Goal: Task Accomplishment & Management: Manage account settings

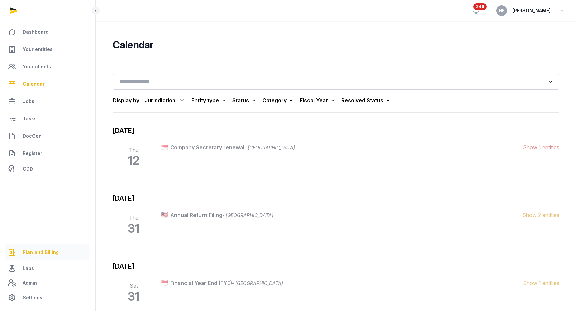
click at [56, 250] on span "Plan and Billing" at bounding box center [41, 252] width 36 height 8
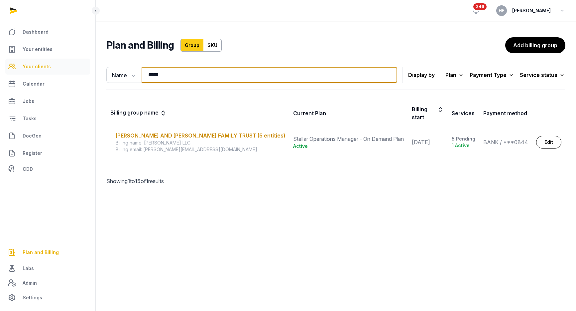
drag, startPoint x: 172, startPoint y: 74, endPoint x: 69, endPoint y: 73, distance: 103.1
click at [75, 72] on div "Dashboard Your entities Your clients Calendar Jobs Tasks DocGen Register CDD Pl…" at bounding box center [288, 155] width 576 height 311
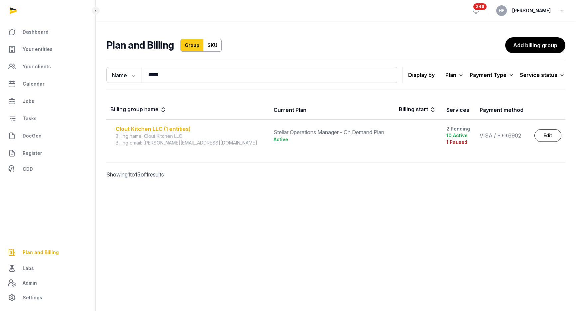
click at [134, 128] on div "Clout Kitchen LLC (1 entities)" at bounding box center [191, 129] width 150 height 8
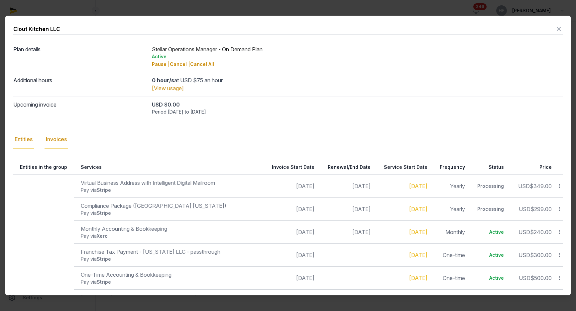
click at [62, 137] on div "Invoices" at bounding box center [57, 139] width 24 height 19
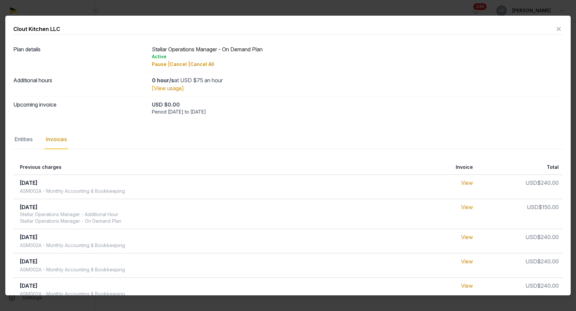
click at [560, 28] on icon at bounding box center [559, 29] width 8 height 11
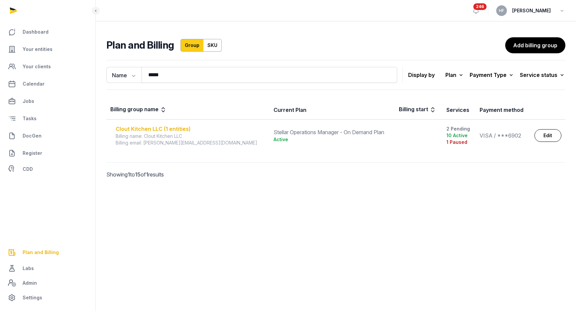
click at [160, 127] on div "Clout Kitchen LLC (1 entities)" at bounding box center [191, 129] width 150 height 8
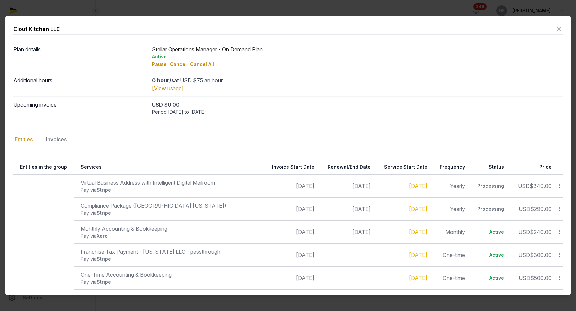
click at [559, 29] on icon at bounding box center [559, 29] width 8 height 11
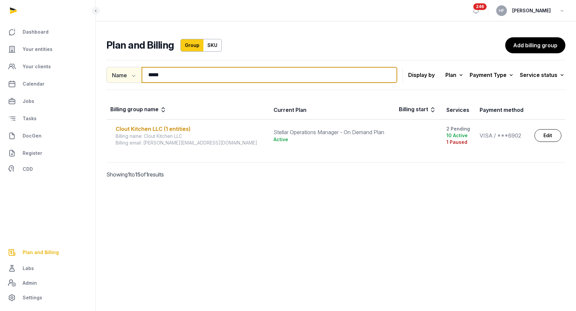
drag, startPoint x: 168, startPoint y: 74, endPoint x: 117, endPoint y: 73, distance: 50.9
click at [120, 73] on div "Name Name Email ***** Search" at bounding box center [251, 75] width 291 height 16
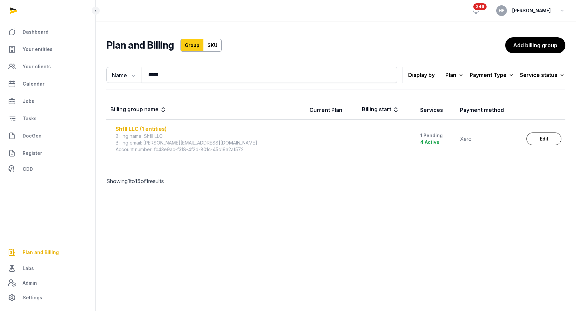
click at [136, 128] on div "Shfll LLC (1 entities)" at bounding box center [209, 129] width 186 height 8
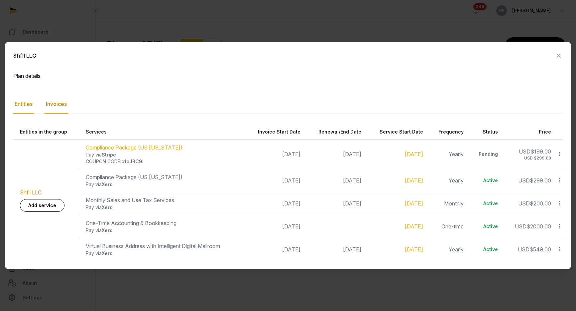
click at [55, 105] on div "Invoices" at bounding box center [57, 103] width 24 height 19
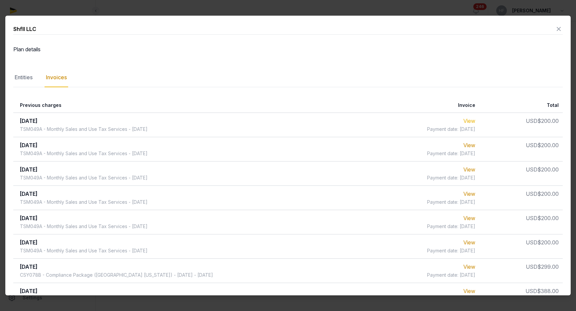
click at [476, 120] on link "View" at bounding box center [470, 120] width 12 height 7
click at [31, 76] on div "Entities" at bounding box center [23, 77] width 21 height 19
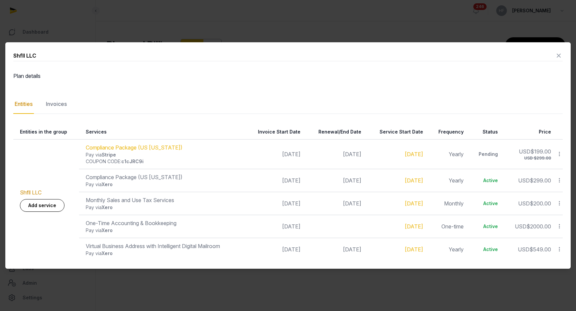
click at [561, 59] on icon at bounding box center [559, 55] width 8 height 11
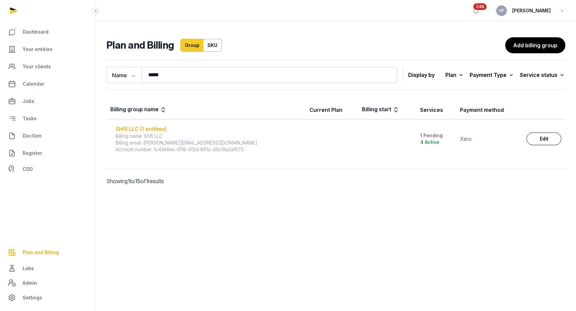
click at [153, 129] on div "Shfll LLC (1 entities)" at bounding box center [209, 129] width 186 height 8
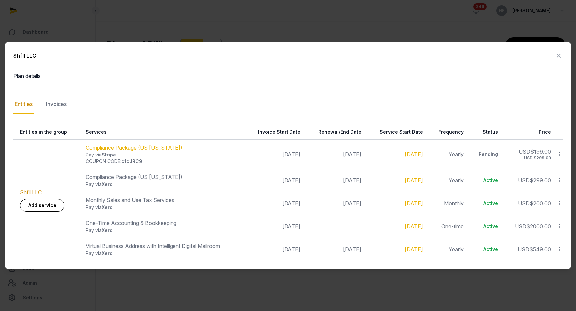
click at [559, 59] on icon at bounding box center [559, 55] width 8 height 11
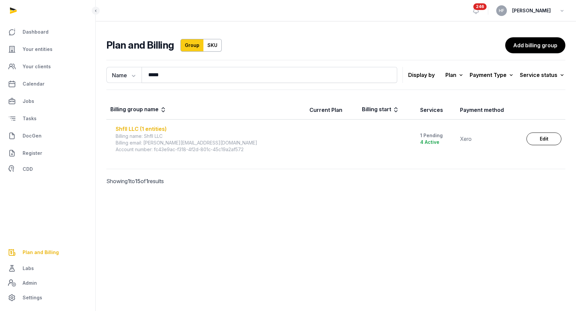
click at [157, 129] on div "Shfll LLC (1 entities)" at bounding box center [209, 129] width 186 height 8
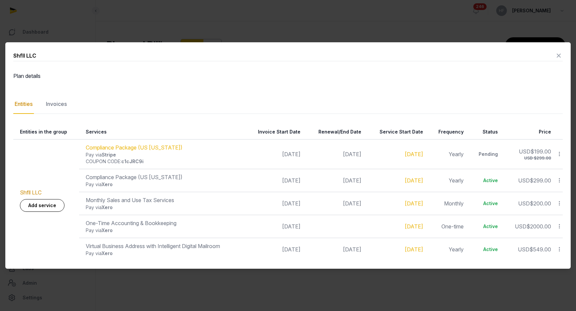
click at [561, 55] on icon at bounding box center [559, 55] width 8 height 11
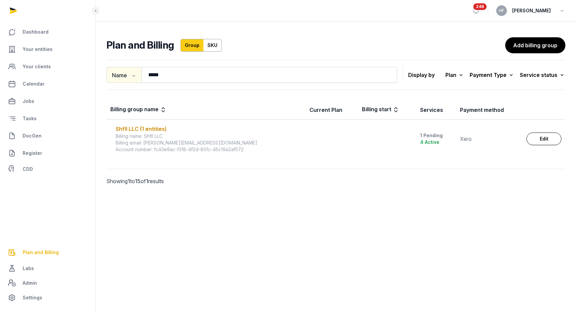
click at [131, 76] on icon "button" at bounding box center [133, 75] width 7 height 7
click at [207, 108] on th "Billing group name" at bounding box center [205, 109] width 199 height 19
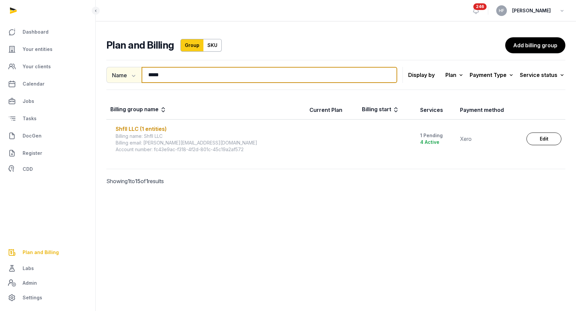
drag, startPoint x: 163, startPoint y: 70, endPoint x: 107, endPoint y: 69, distance: 56.2
click at [107, 69] on div "Name Name Email ***** Search" at bounding box center [251, 75] width 291 height 16
drag, startPoint x: 157, startPoint y: 75, endPoint x: 127, endPoint y: 75, distance: 29.6
click at [127, 75] on div "Name Name Email ***** Search" at bounding box center [251, 75] width 291 height 16
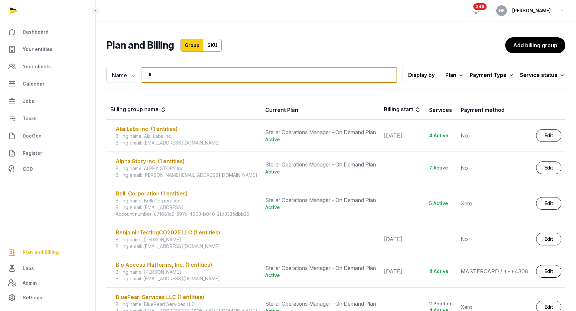
type input "*"
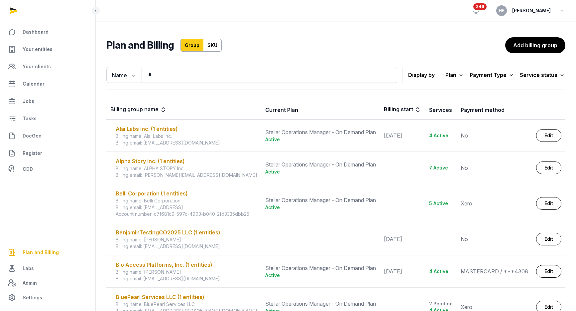
click at [215, 47] on link "SKU" at bounding box center [213, 45] width 18 height 13
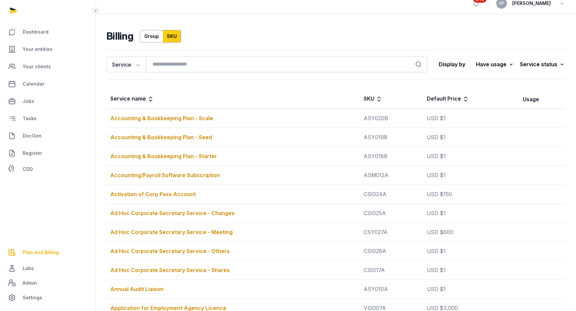
scroll to position [10, 0]
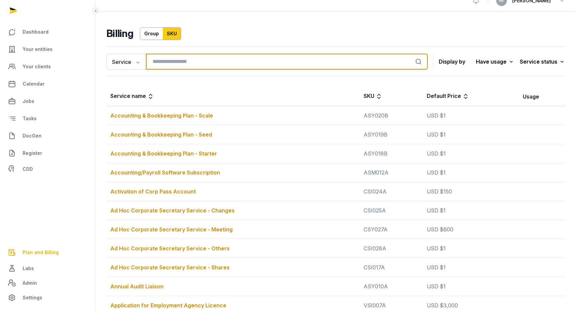
click at [203, 63] on input "search" at bounding box center [287, 62] width 282 height 16
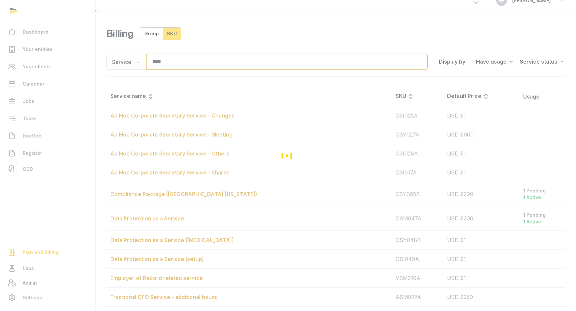
scroll to position [0, 0]
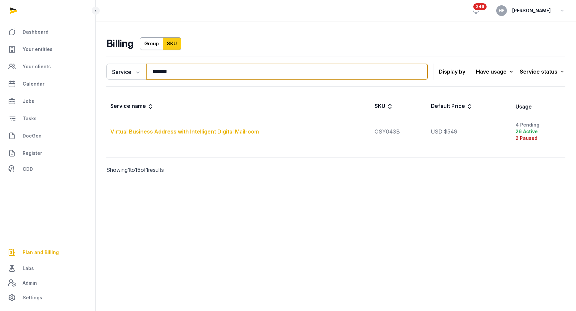
type input "*******"
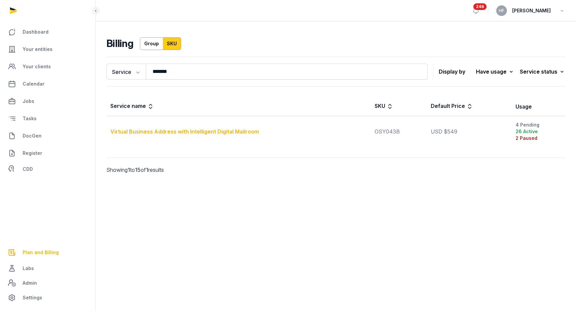
click at [251, 130] on div "Virtual Business Address with Intelligent Digital Mailroom" at bounding box center [238, 131] width 256 height 8
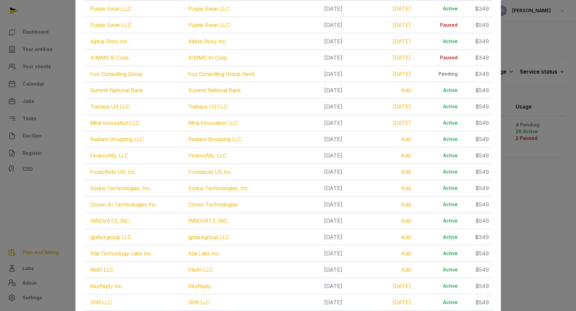
click at [531, 205] on div at bounding box center [288, 155] width 576 height 311
click at [533, 211] on div at bounding box center [288, 155] width 576 height 311
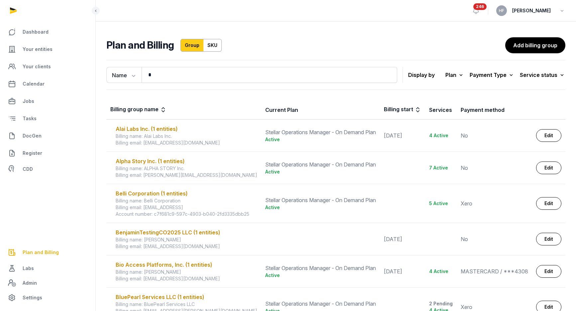
click at [207, 42] on link "SKU" at bounding box center [213, 45] width 18 height 13
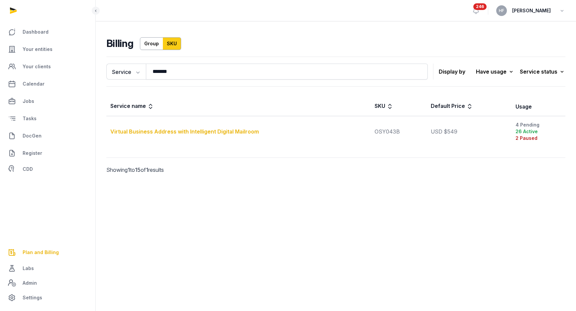
click at [251, 130] on div "Virtual Business Address with Intelligent Digital Mailroom" at bounding box center [238, 131] width 256 height 8
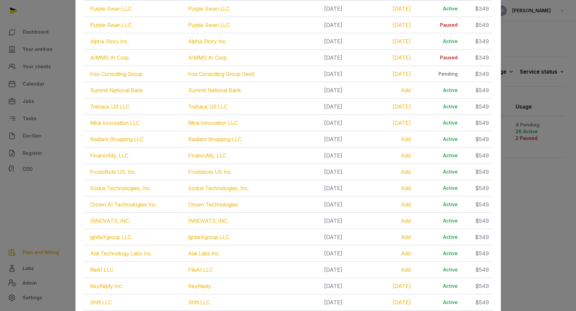
click at [542, 171] on div at bounding box center [288, 155] width 576 height 311
click at [423, 166] on td "Active" at bounding box center [438, 172] width 47 height 16
click at [540, 205] on div at bounding box center [288, 155] width 576 height 311
click at [52, 16] on div at bounding box center [288, 155] width 576 height 311
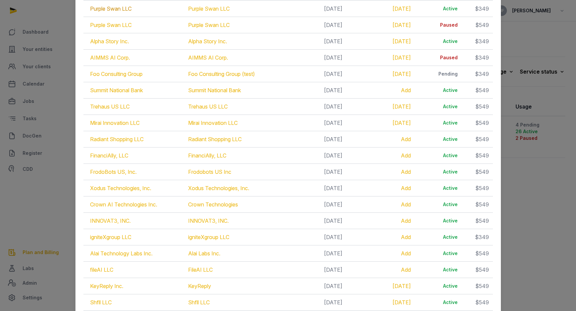
click at [102, 6] on link "Purple Swan LLC" at bounding box center [111, 8] width 42 height 7
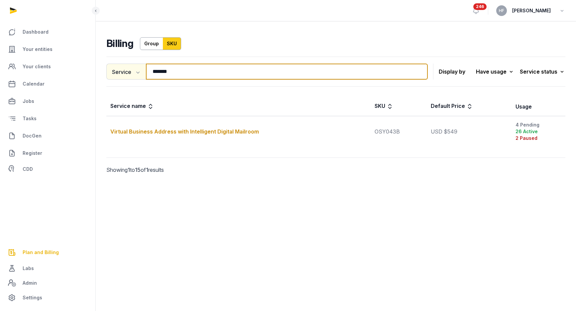
drag, startPoint x: 223, startPoint y: 63, endPoint x: 118, endPoint y: 63, distance: 104.1
click at [120, 64] on div "Service Service Entity ******* Search" at bounding box center [267, 72] width 322 height 16
drag, startPoint x: 178, startPoint y: 73, endPoint x: 129, endPoint y: 73, distance: 48.6
click at [130, 73] on div "Service Service Entity ******* Search" at bounding box center [267, 72] width 322 height 16
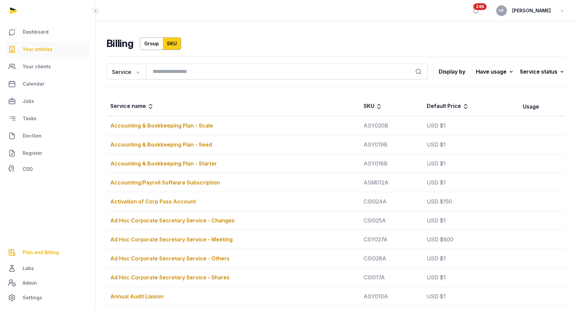
click at [58, 46] on link "Your entities" at bounding box center [47, 49] width 85 height 16
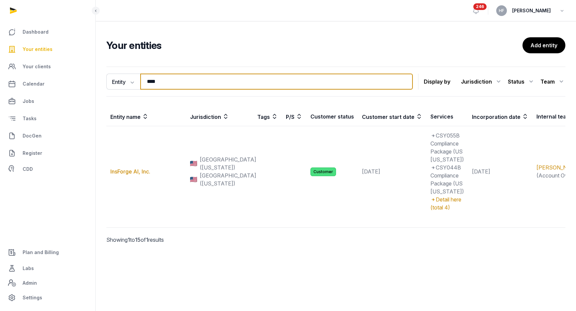
drag, startPoint x: 165, startPoint y: 84, endPoint x: 94, endPoint y: 70, distance: 71.9
click at [104, 70] on div "Entity Entity People Tags Services **** Search Display by Jurisdiction All juri…" at bounding box center [336, 164] width 481 height 201
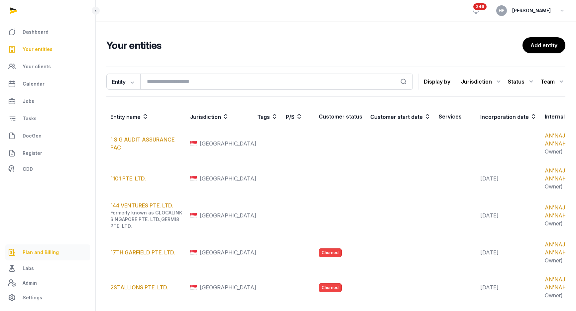
click at [30, 254] on span "Plan and Billing" at bounding box center [41, 252] width 36 height 8
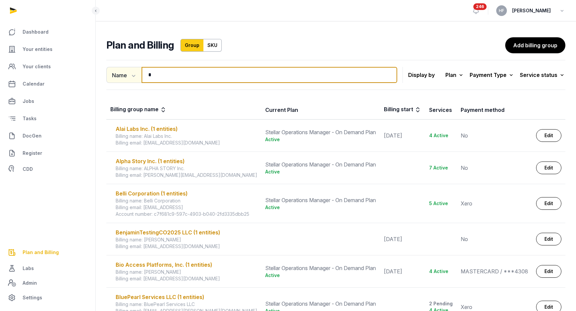
drag, startPoint x: 167, startPoint y: 75, endPoint x: 128, endPoint y: 73, distance: 38.7
click at [128, 73] on div "Name Name Email * Search" at bounding box center [251, 75] width 291 height 16
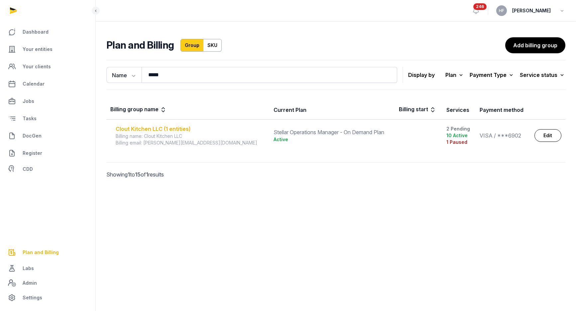
click at [180, 129] on div "Clout Kitchen LLC (1 entities)" at bounding box center [191, 129] width 150 height 8
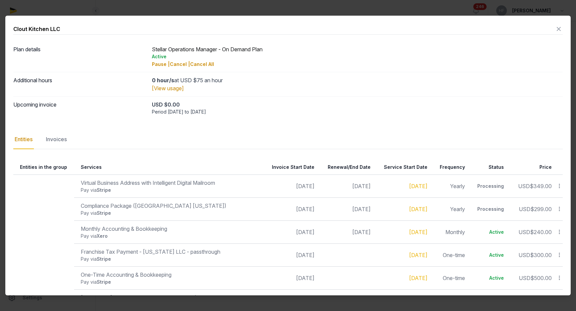
click at [560, 27] on icon at bounding box center [559, 29] width 8 height 11
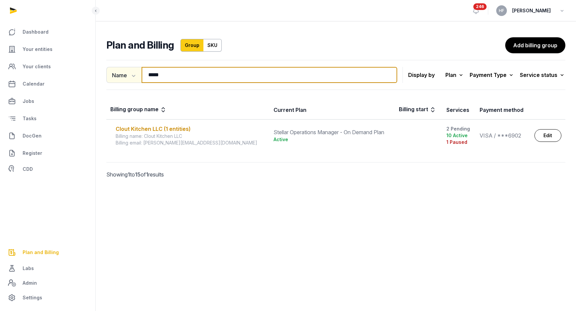
drag, startPoint x: 170, startPoint y: 74, endPoint x: 126, endPoint y: 74, distance: 44.2
click at [127, 74] on div "Name Name Email ***** Search" at bounding box center [251, 75] width 291 height 16
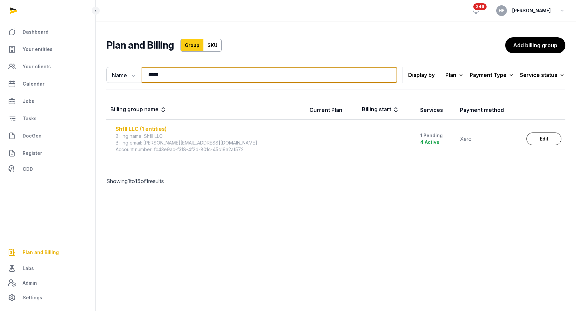
type input "*****"
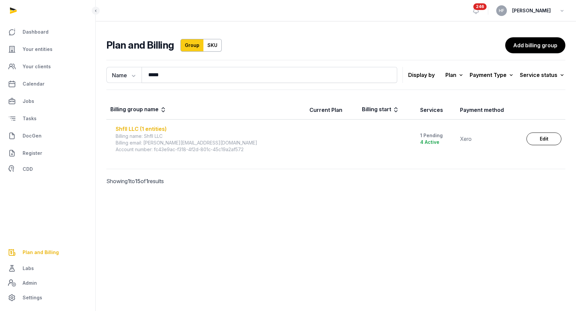
click at [158, 129] on div "Shfll LLC (1 entities)" at bounding box center [209, 129] width 186 height 8
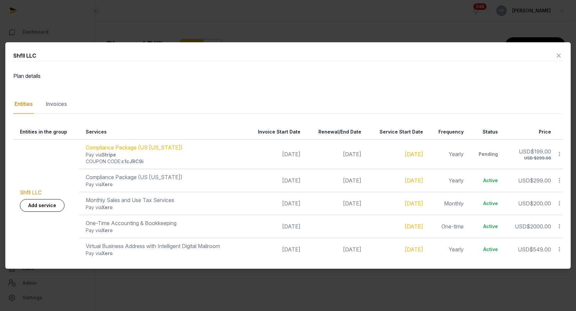
click at [559, 54] on icon at bounding box center [559, 55] width 8 height 11
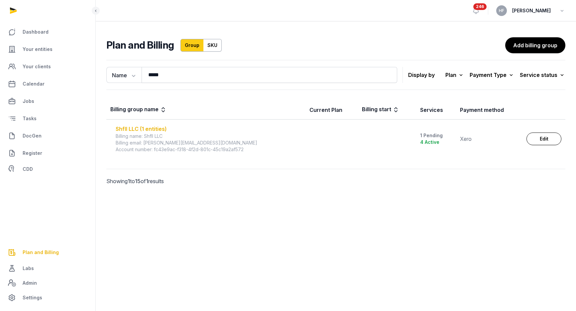
click at [152, 128] on div "Shfll LLC (1 entities)" at bounding box center [209, 129] width 186 height 8
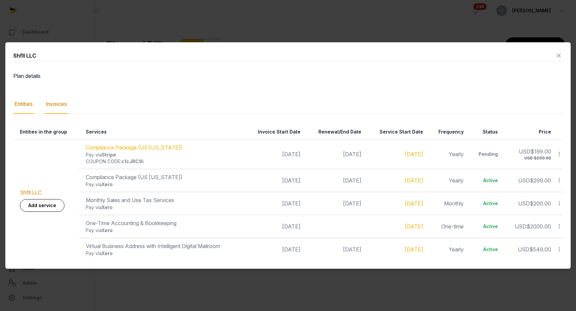
click at [64, 104] on div "Invoices" at bounding box center [57, 103] width 24 height 19
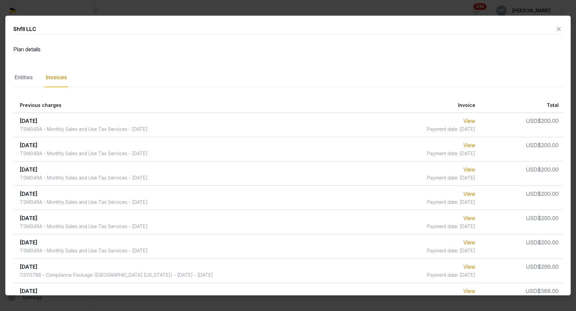
click at [560, 30] on icon at bounding box center [559, 29] width 8 height 11
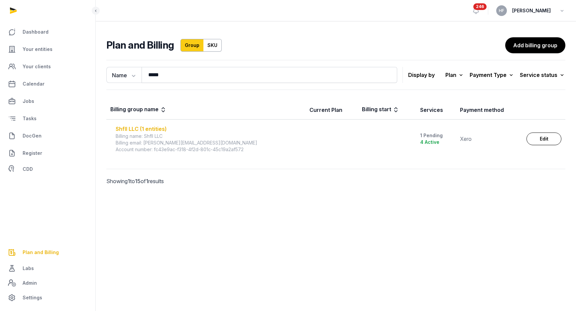
click at [156, 129] on div "Shfll LLC (1 entities)" at bounding box center [209, 129] width 186 height 8
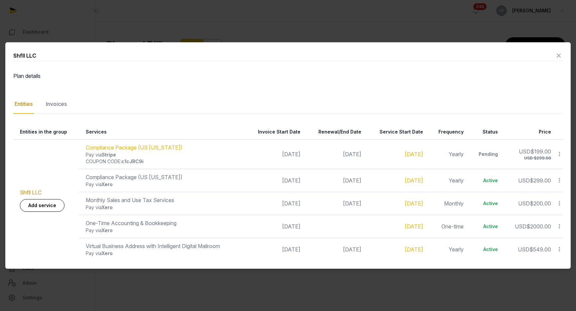
click at [561, 55] on icon at bounding box center [559, 55] width 8 height 11
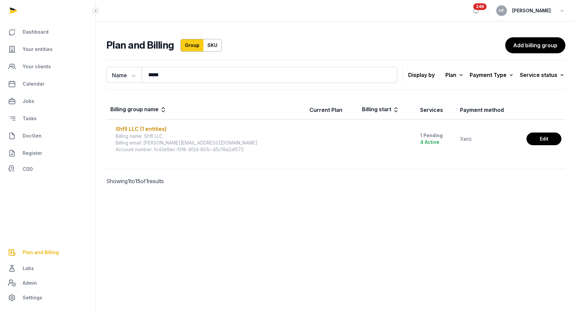
click at [547, 138] on link "Edit" at bounding box center [544, 138] width 35 height 13
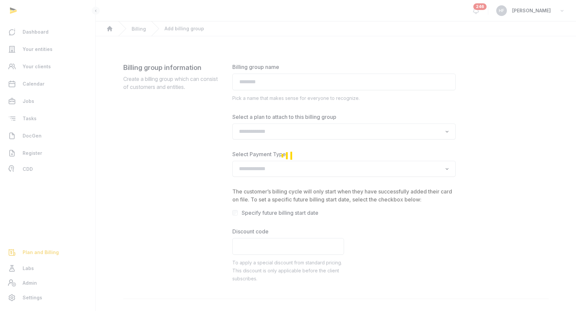
type input "*********"
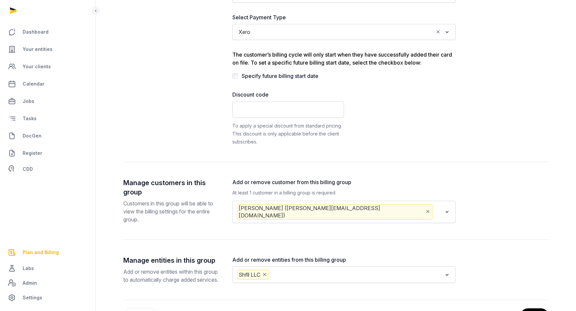
scroll to position [138, 0]
click at [425, 209] on icon "Deselect Andy Trattner (andy@shuffle.dating)" at bounding box center [428, 210] width 6 height 7
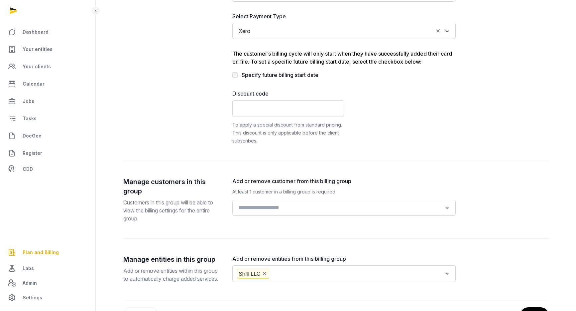
click at [320, 208] on input "Search for option" at bounding box center [339, 207] width 206 height 9
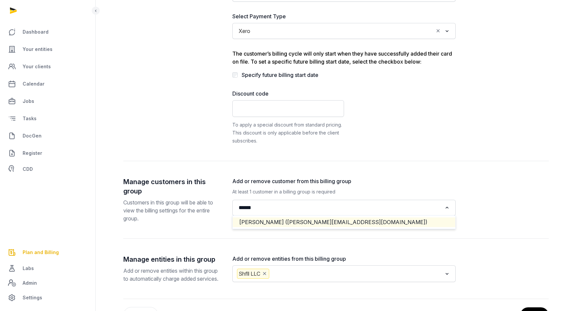
click at [344, 223] on li "[PERSON_NAME] ([PERSON_NAME][EMAIL_ADDRESS][DOMAIN_NAME])" at bounding box center [344, 222] width 223 height 10
type input "******"
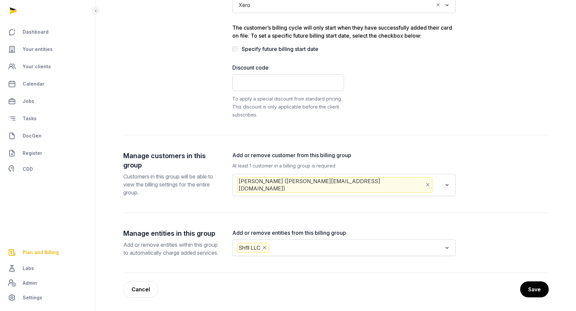
scroll to position [172, 0]
click at [531, 288] on button "Save" at bounding box center [534, 289] width 29 height 17
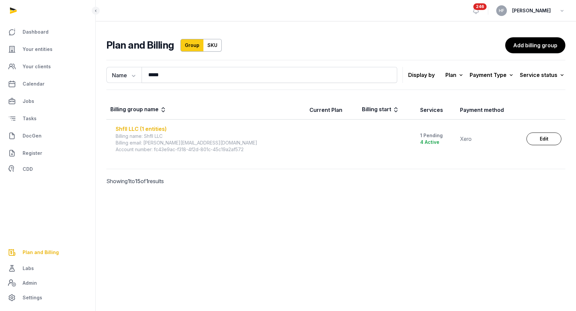
click at [160, 127] on div "Shfll LLC (1 entities)" at bounding box center [209, 129] width 186 height 8
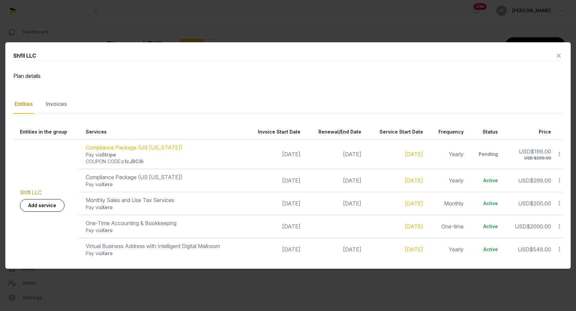
click at [558, 57] on icon at bounding box center [559, 55] width 8 height 11
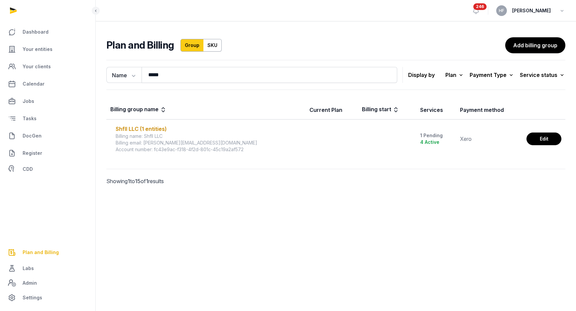
click at [548, 142] on link "Edit" at bounding box center [544, 138] width 35 height 13
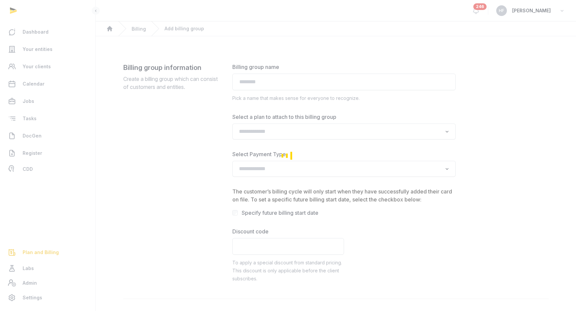
type input "*********"
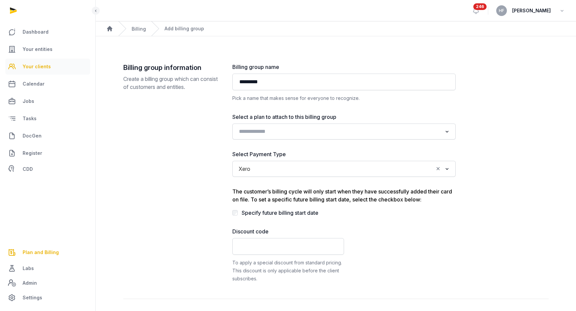
click at [43, 67] on span "Your clients" at bounding box center [37, 67] width 28 height 8
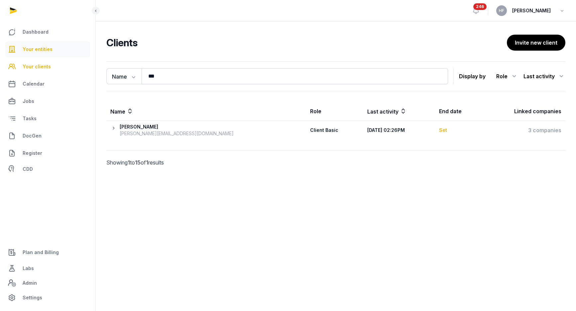
click at [43, 50] on span "Your entities" at bounding box center [38, 49] width 30 height 8
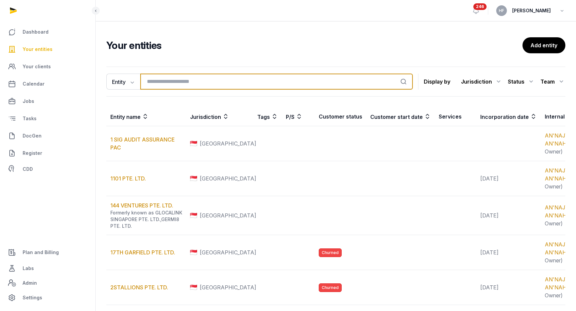
click at [192, 80] on input "search" at bounding box center [276, 82] width 273 height 16
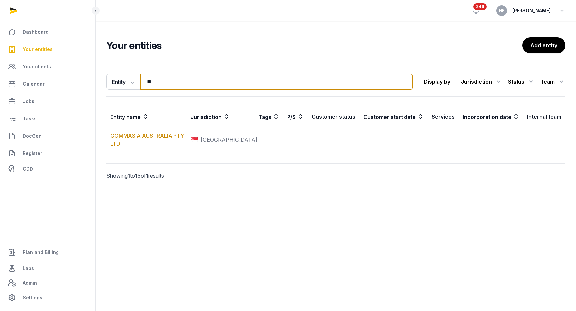
type input "*"
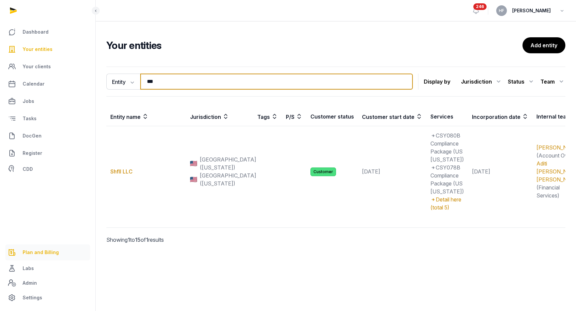
type input "***"
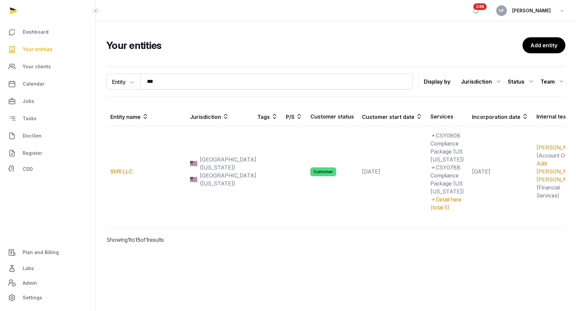
click at [36, 248] on span "Plan and Billing" at bounding box center [41, 252] width 36 height 8
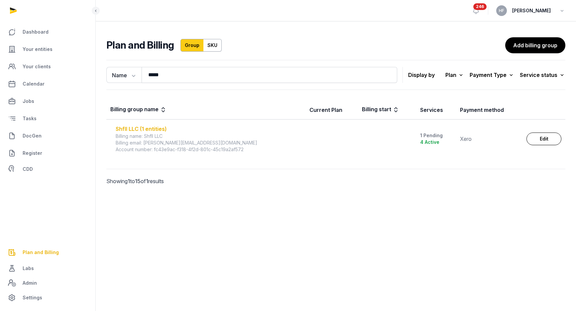
click at [142, 126] on div "Shfll LLC (1 entities)" at bounding box center [209, 129] width 186 height 8
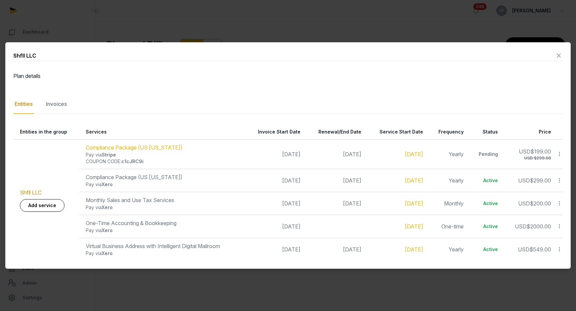
click at [560, 53] on icon at bounding box center [559, 55] width 8 height 11
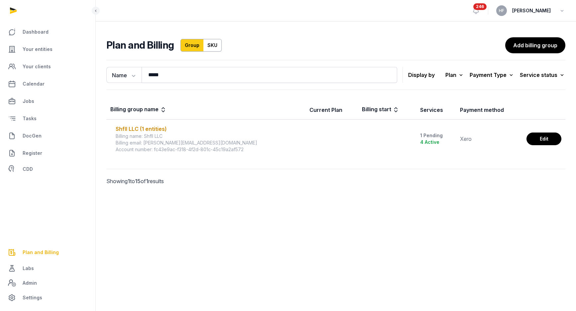
click at [549, 140] on link "Edit" at bounding box center [544, 138] width 35 height 13
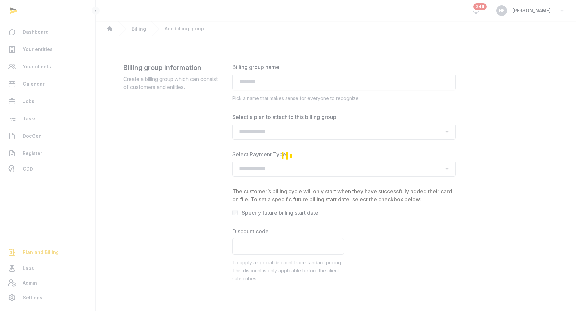
type input "*********"
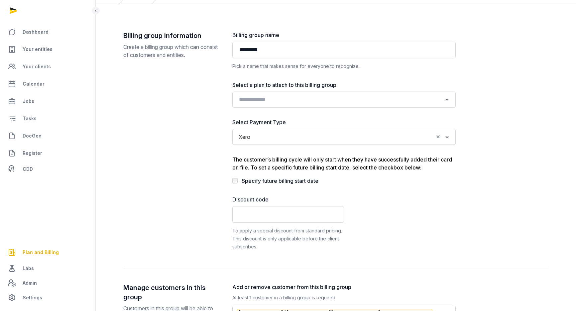
scroll to position [33, 0]
click at [369, 131] on input "Search for option" at bounding box center [343, 135] width 180 height 9
click at [364, 117] on label "Select Payment Type" at bounding box center [343, 121] width 223 height 8
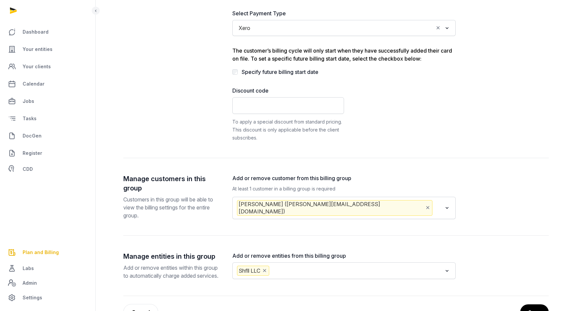
scroll to position [172, 0]
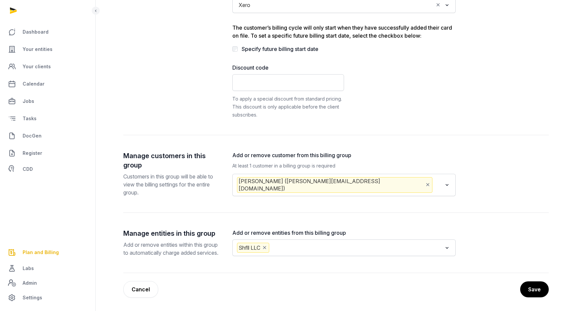
click at [434, 177] on input "Search for option" at bounding box center [438, 185] width 8 height 16
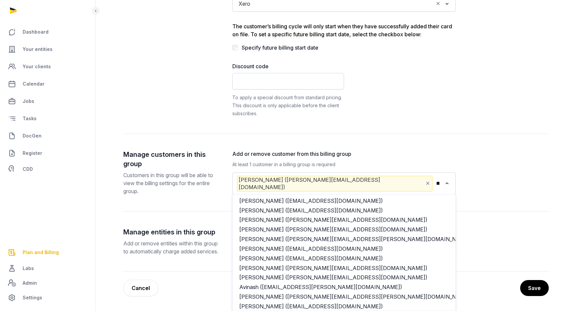
scroll to position [0, 0]
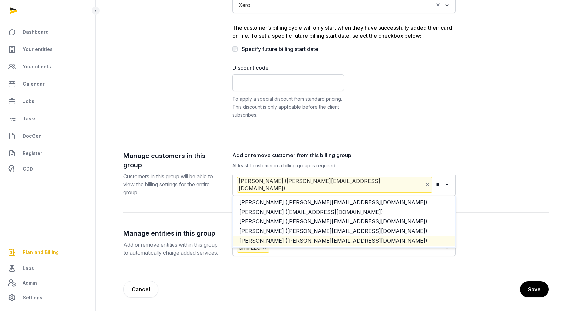
click at [324, 236] on li "[PERSON_NAME] ([PERSON_NAME][EMAIL_ADDRESS][DOMAIN_NAME])" at bounding box center [344, 241] width 223 height 10
type input "****"
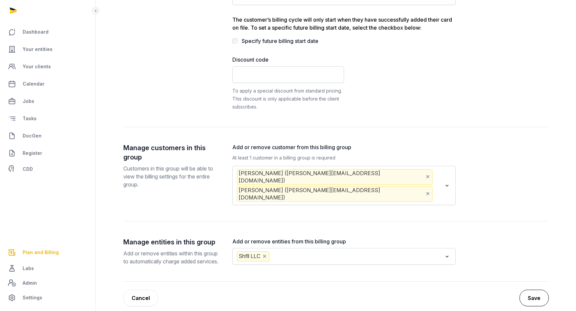
click at [528, 291] on button "Save" at bounding box center [534, 297] width 29 height 17
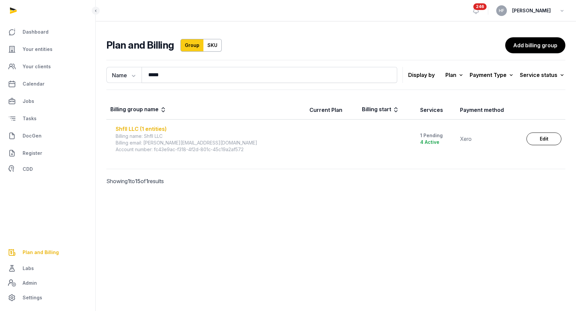
click at [147, 128] on div "Shfll LLC (1 entities)" at bounding box center [209, 129] width 186 height 8
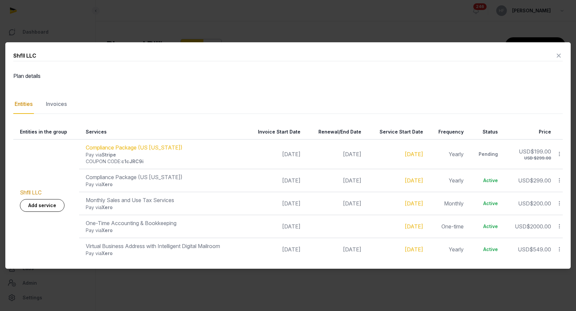
click at [558, 56] on icon at bounding box center [559, 55] width 8 height 11
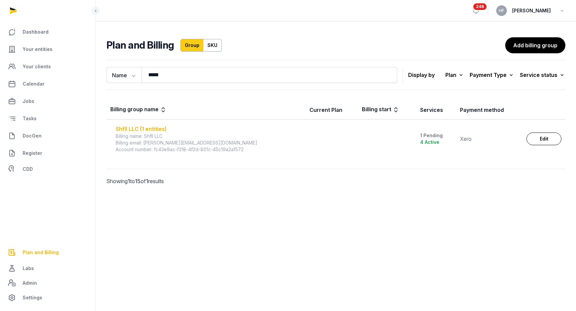
click at [155, 129] on div "Shfll LLC (1 entities)" at bounding box center [209, 129] width 186 height 8
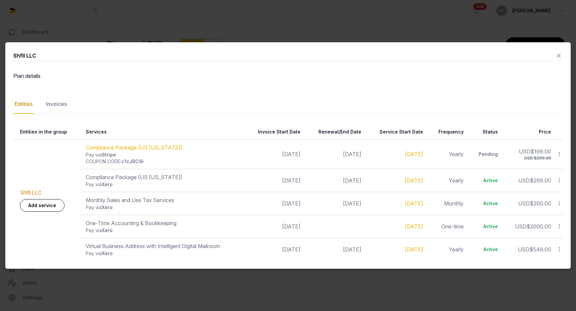
click at [561, 56] on icon at bounding box center [559, 55] width 8 height 11
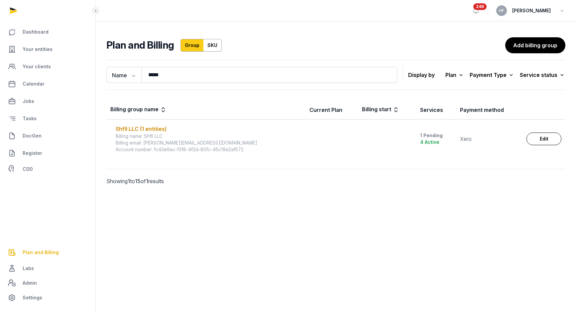
click at [547, 136] on link "Edit" at bounding box center [544, 138] width 35 height 13
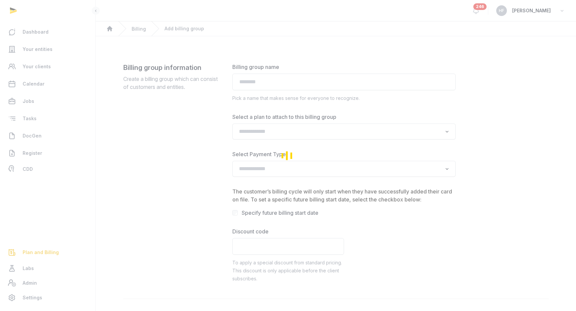
type input "*********"
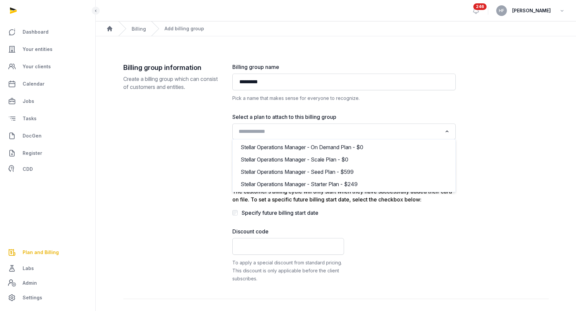
click at [341, 128] on input "Search for option" at bounding box center [339, 131] width 206 height 9
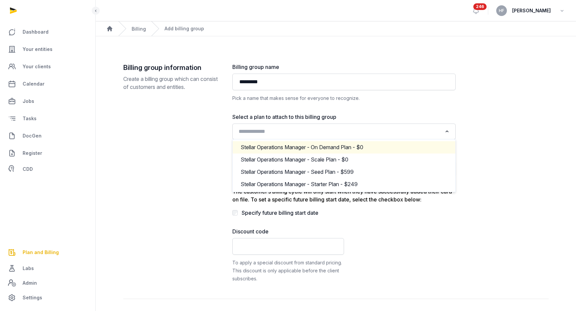
click at [356, 148] on div "Stellar Operations Manager - On Demand Plan - $0" at bounding box center [344, 147] width 210 height 10
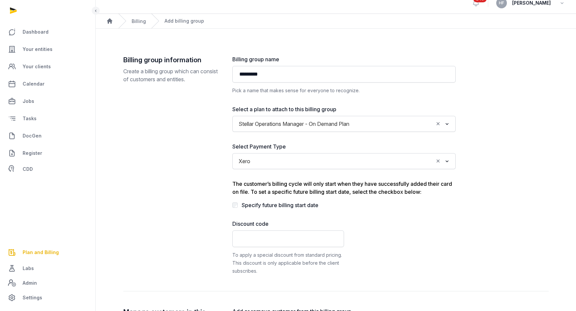
scroll to position [9, 0]
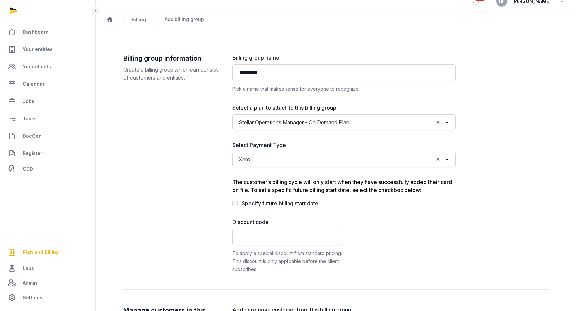
click at [394, 161] on input "Search for option" at bounding box center [343, 159] width 180 height 9
click at [345, 170] on li "Stripe" at bounding box center [344, 174] width 223 height 10
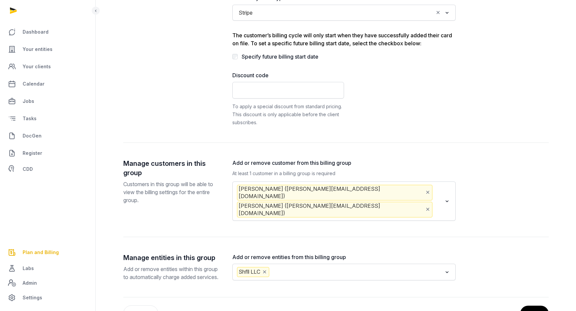
scroll to position [172, 0]
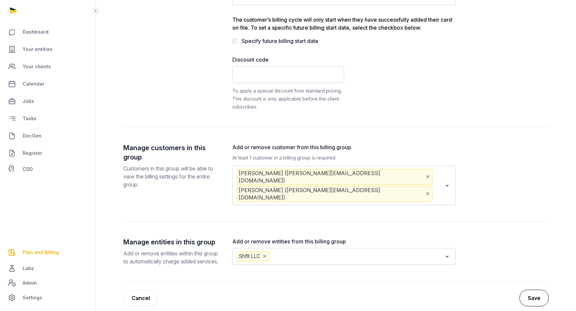
click at [535, 289] on button "Save" at bounding box center [534, 297] width 29 height 17
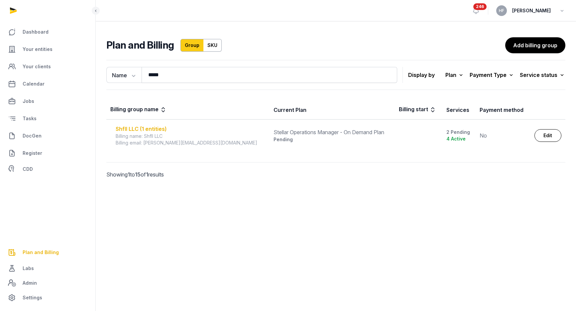
click at [158, 128] on div "Shfll LLC (1 entities)" at bounding box center [191, 129] width 150 height 8
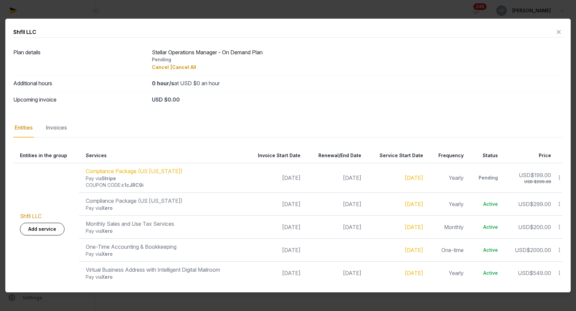
click at [557, 30] on icon at bounding box center [559, 32] width 8 height 11
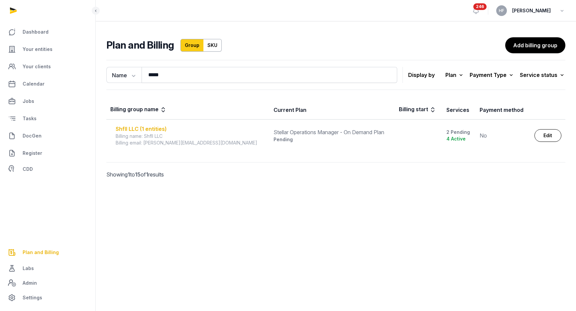
click at [158, 130] on div "Shfll LLC (1 entities)" at bounding box center [191, 129] width 150 height 8
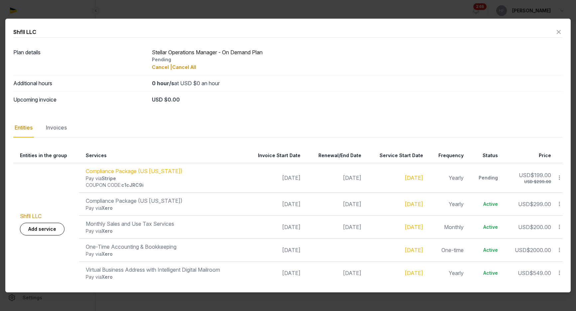
click at [560, 30] on icon at bounding box center [559, 32] width 8 height 11
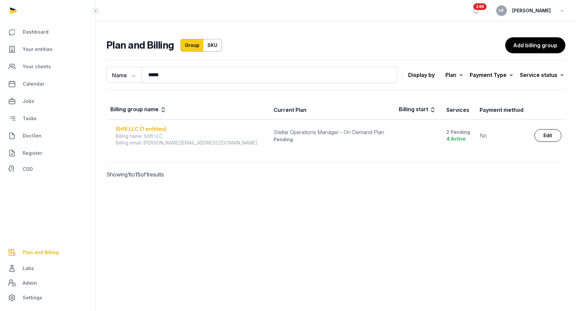
click at [162, 126] on div "Shfll LLC (1 entities)" at bounding box center [191, 129] width 150 height 8
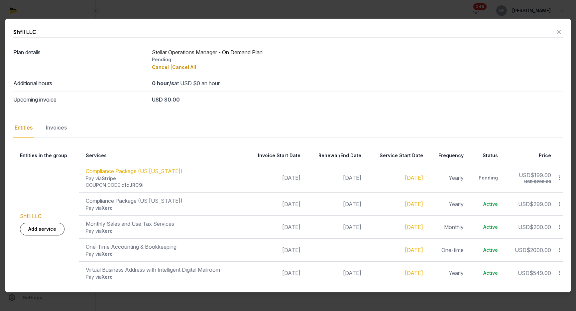
click at [561, 31] on icon at bounding box center [559, 32] width 8 height 11
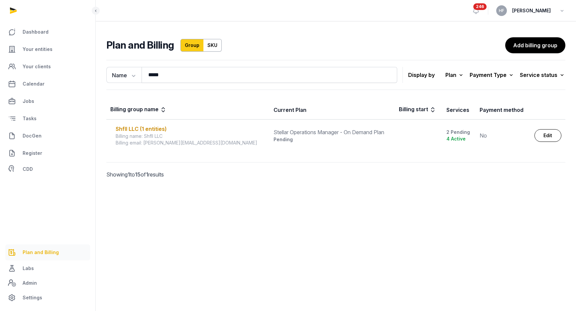
click at [46, 249] on span "Plan and Billing" at bounding box center [41, 252] width 36 height 8
